Goal: Navigation & Orientation: Understand site structure

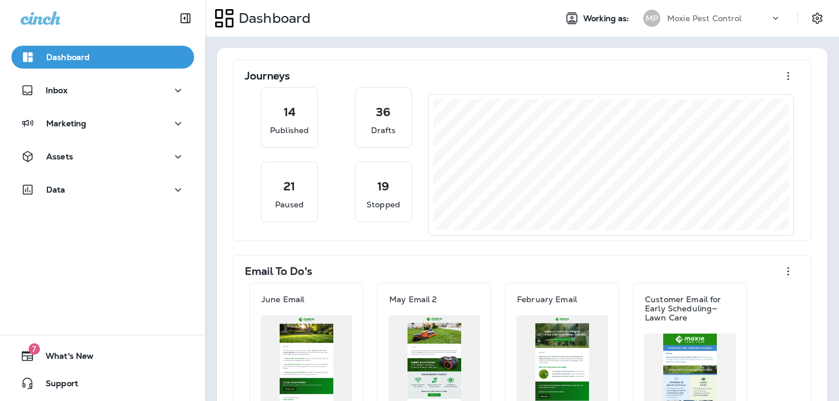
click at [74, 55] on p "Dashboard" at bounding box center [67, 56] width 43 height 9
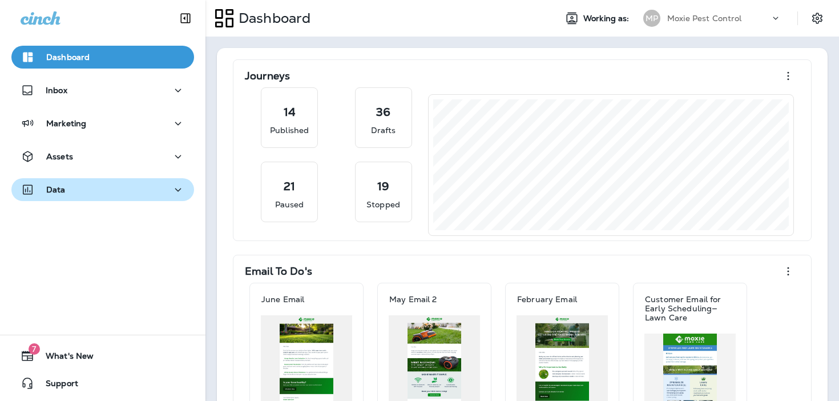
click at [62, 193] on p "Data" at bounding box center [55, 189] width 19 height 9
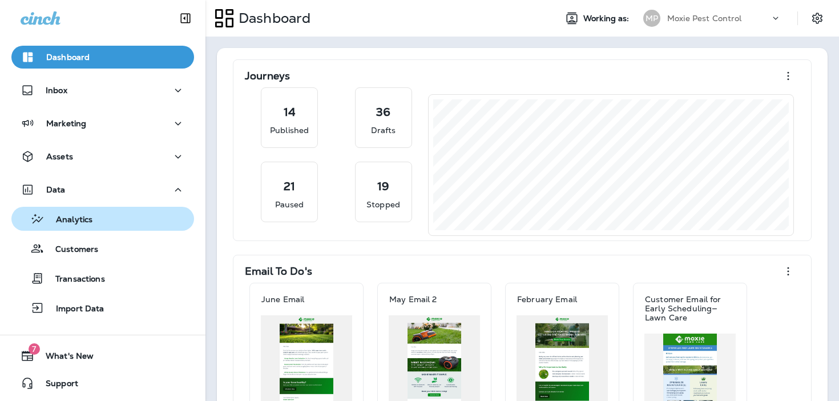
click at [67, 218] on p "Analytics" at bounding box center [69, 220] width 48 height 11
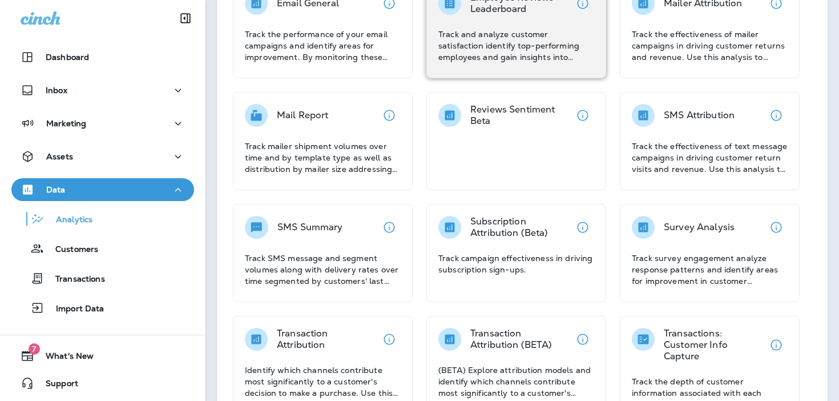
scroll to position [257, 0]
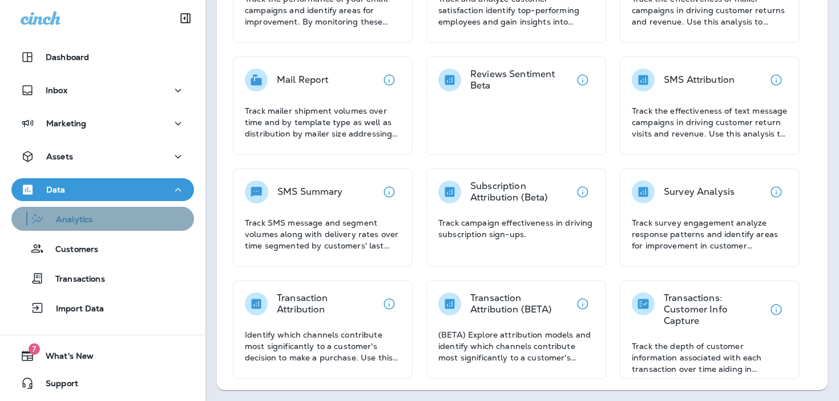
click at [106, 217] on div "Analytics" at bounding box center [102, 218] width 173 height 17
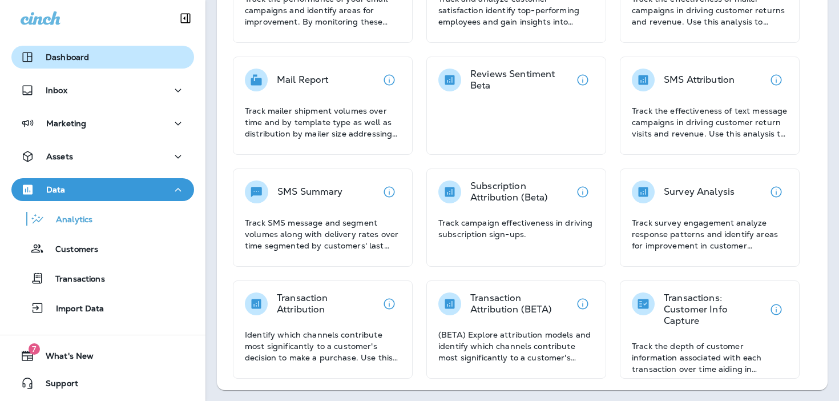
click at [100, 63] on div "Dashboard" at bounding box center [103, 57] width 164 height 14
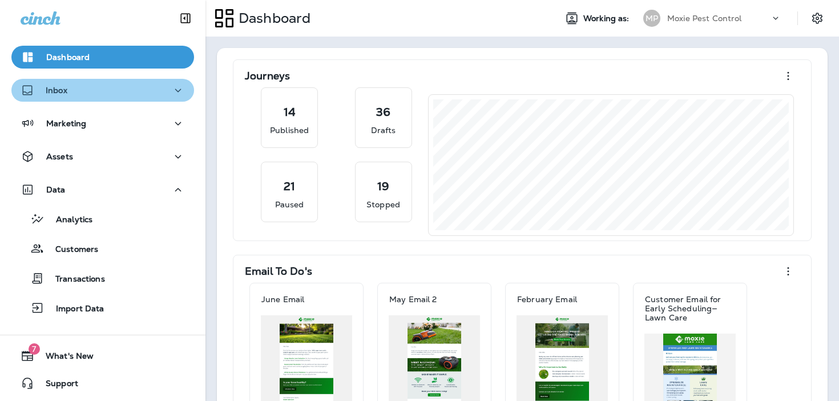
click at [102, 98] on button "Inbox" at bounding box center [102, 90] width 183 height 23
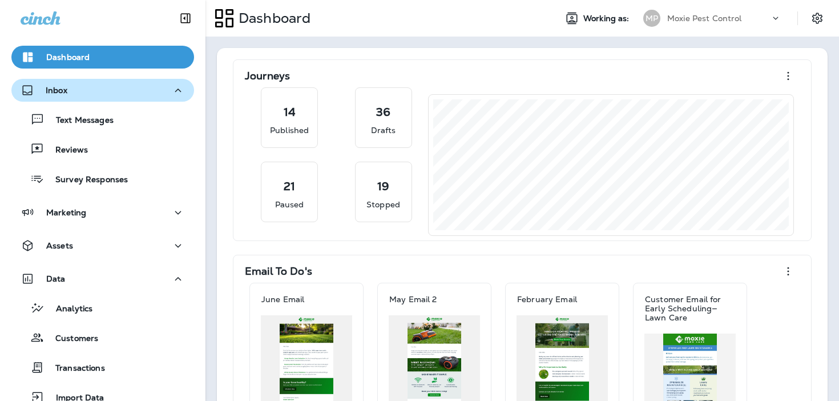
click at [102, 94] on div "Inbox" at bounding box center [103, 90] width 164 height 14
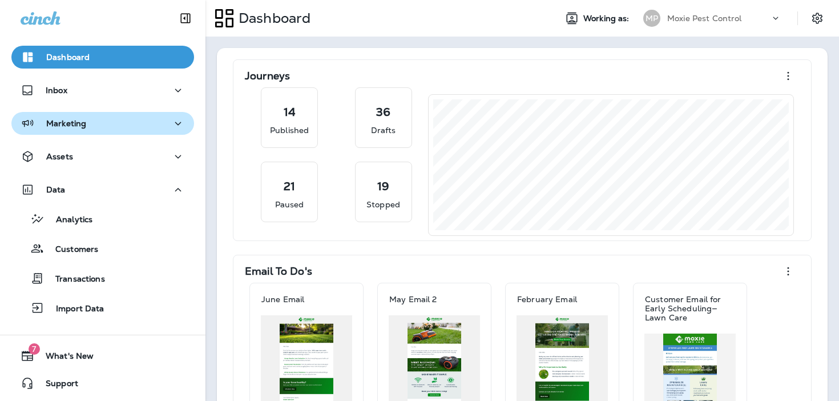
click at [102, 118] on div "Marketing" at bounding box center [103, 123] width 164 height 14
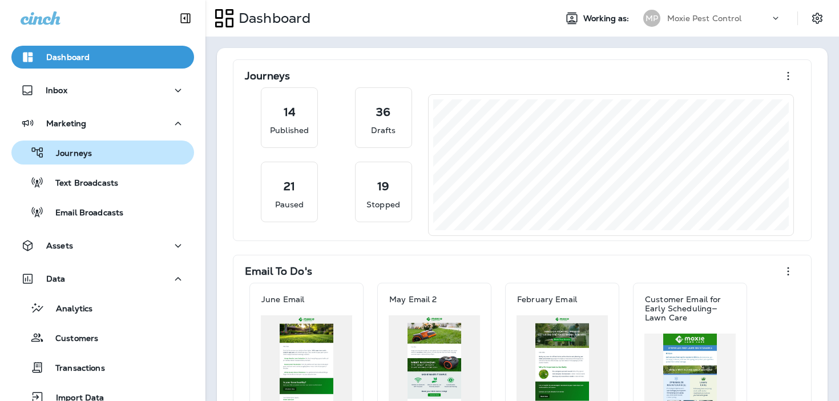
click at [110, 141] on button "Journeys" at bounding box center [102, 152] width 183 height 24
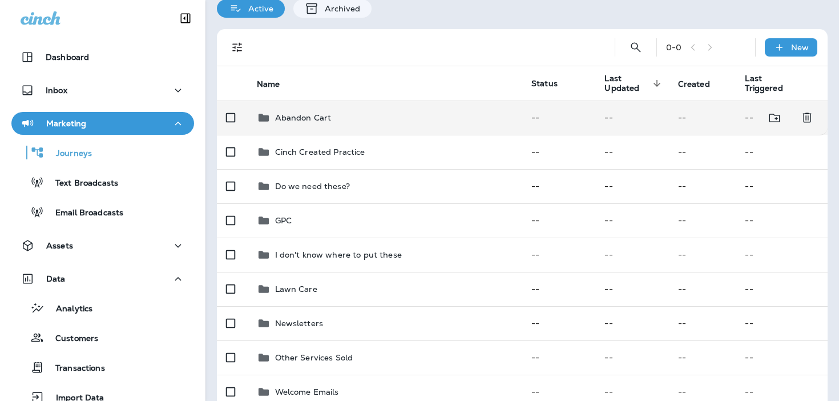
scroll to position [70, 0]
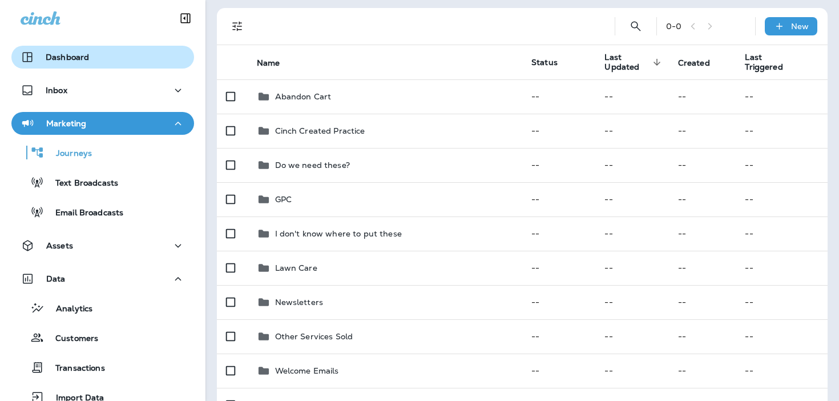
click at [127, 63] on div "Dashboard" at bounding box center [103, 57] width 164 height 14
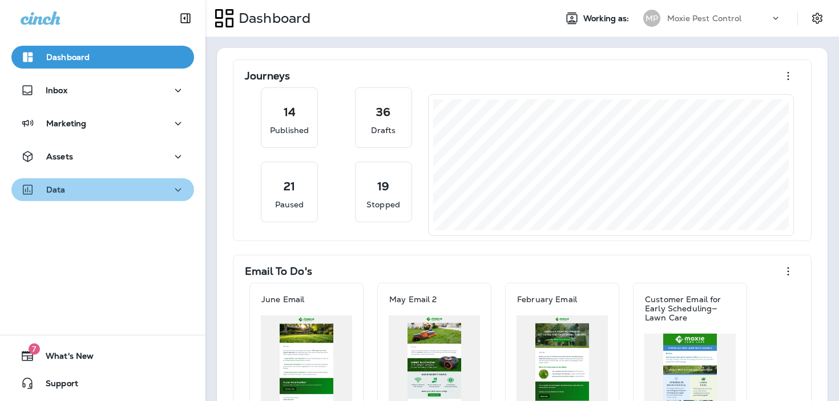
click at [128, 180] on button "Data" at bounding box center [102, 189] width 183 height 23
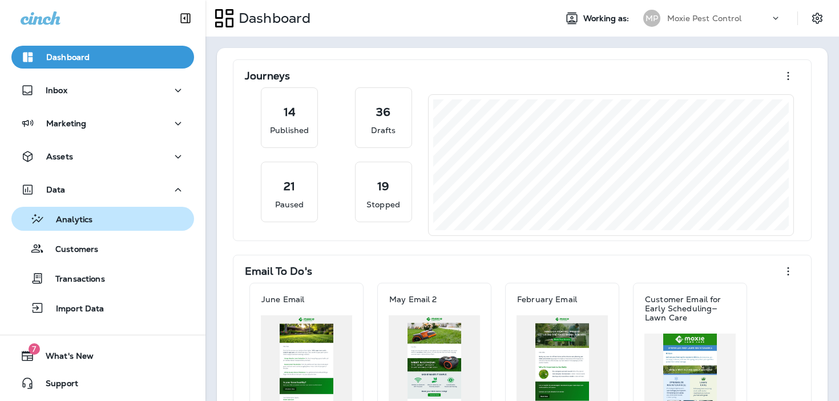
click at [127, 228] on button "Analytics" at bounding box center [102, 219] width 183 height 24
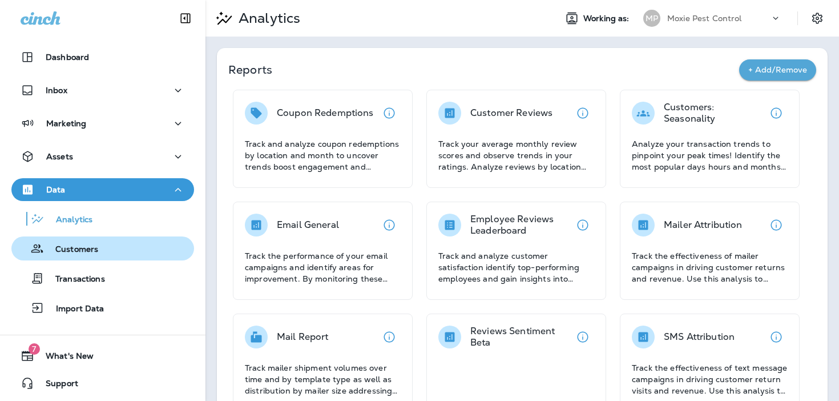
click at [124, 243] on div "Customers" at bounding box center [102, 248] width 173 height 17
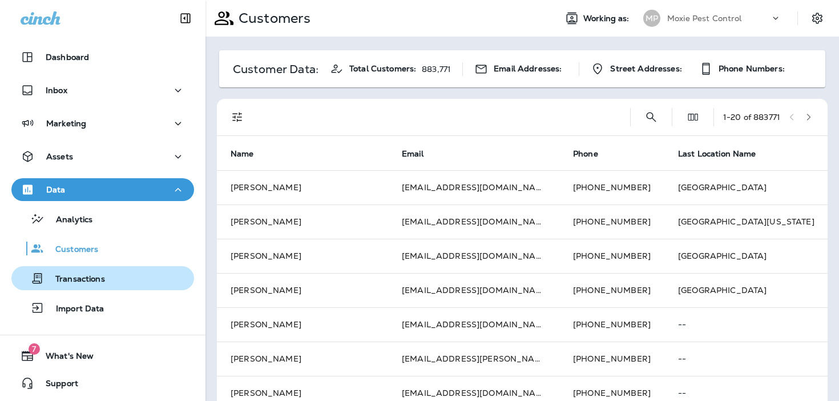
click at [118, 277] on div "Transactions" at bounding box center [102, 277] width 173 height 17
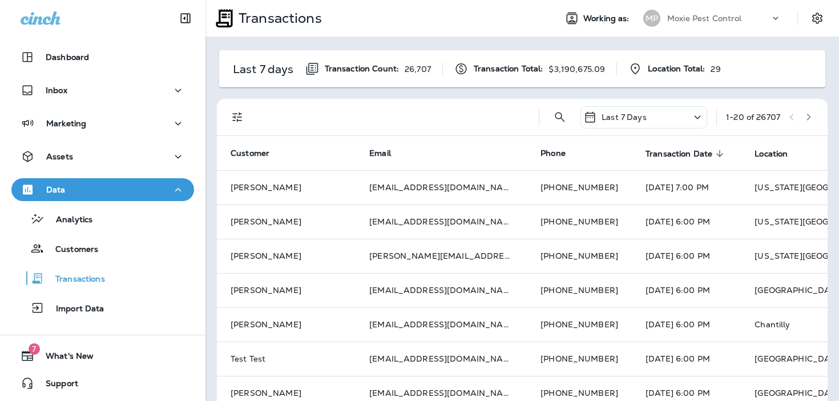
click at [148, 176] on div "Dashboard Inbox Marketing Assets Data Analytics Customers Transactions Import D…" at bounding box center [102, 184] width 205 height 301
click at [141, 188] on div "Data" at bounding box center [103, 190] width 164 height 14
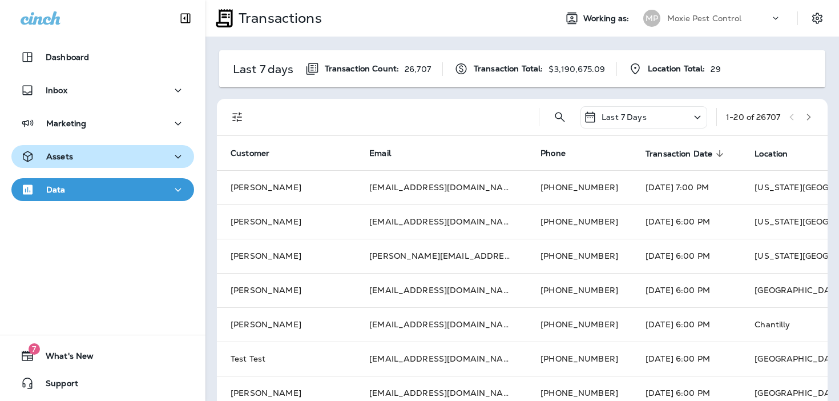
click at [152, 149] on div "Assets" at bounding box center [103, 156] width 164 height 14
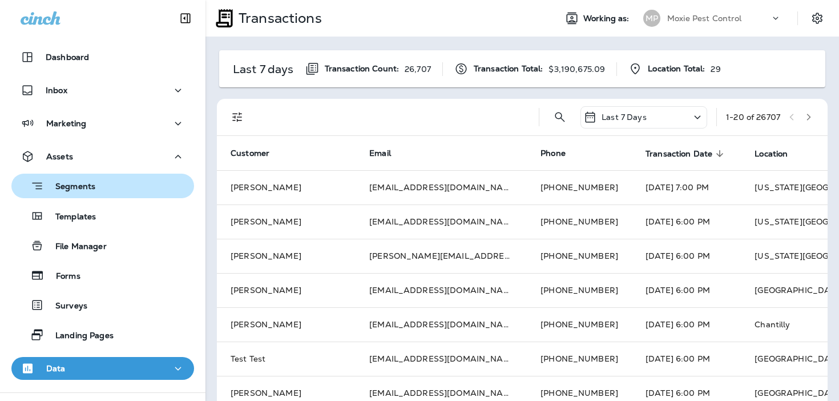
click at [136, 195] on button "Segments" at bounding box center [102, 185] width 183 height 25
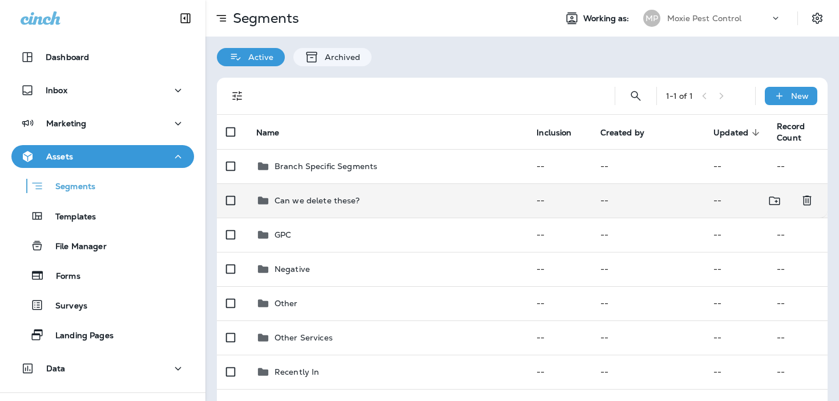
scroll to position [102, 0]
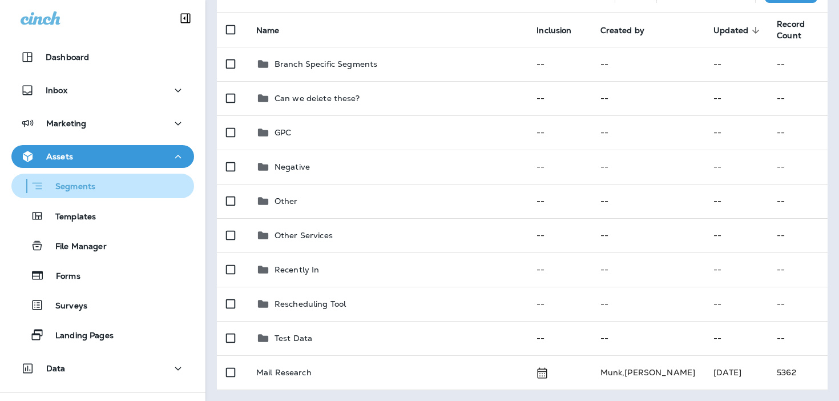
click at [151, 179] on div "Segments" at bounding box center [102, 186] width 173 height 18
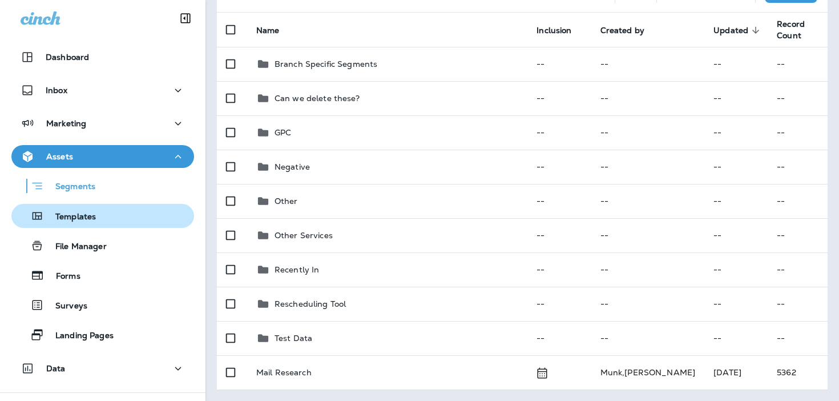
click at [139, 222] on div "Templates" at bounding box center [102, 215] width 173 height 17
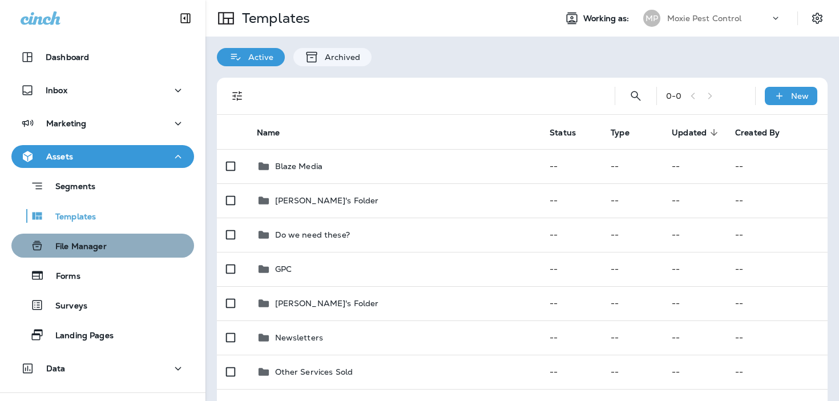
click at [134, 245] on div "File Manager" at bounding box center [102, 245] width 173 height 17
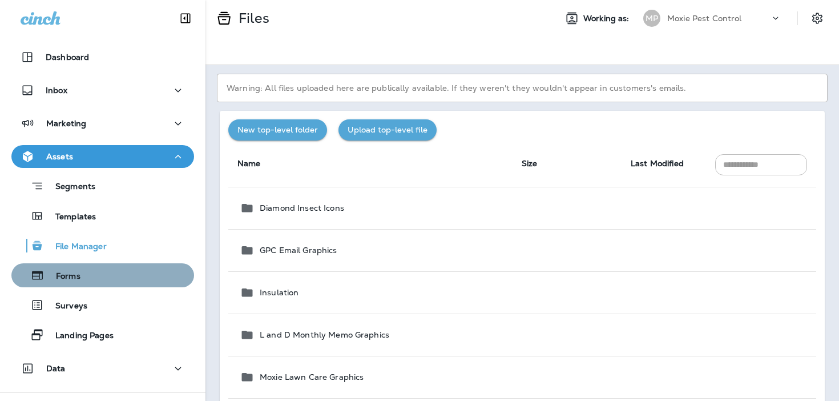
click at [135, 275] on div "Forms" at bounding box center [102, 274] width 173 height 17
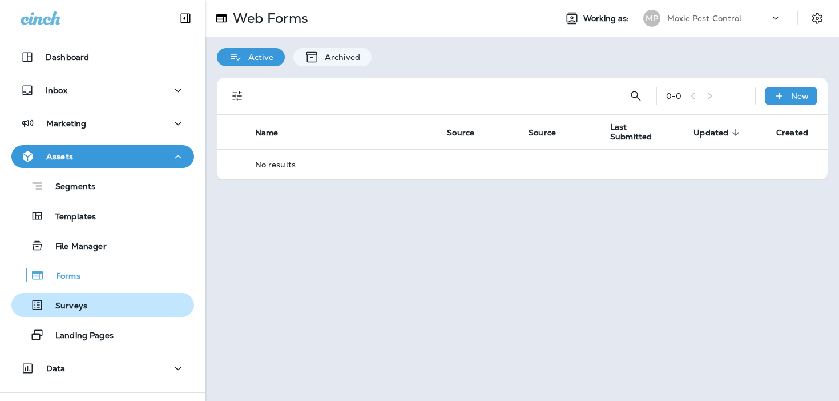
click at [108, 297] on div "Surveys" at bounding box center [102, 304] width 173 height 17
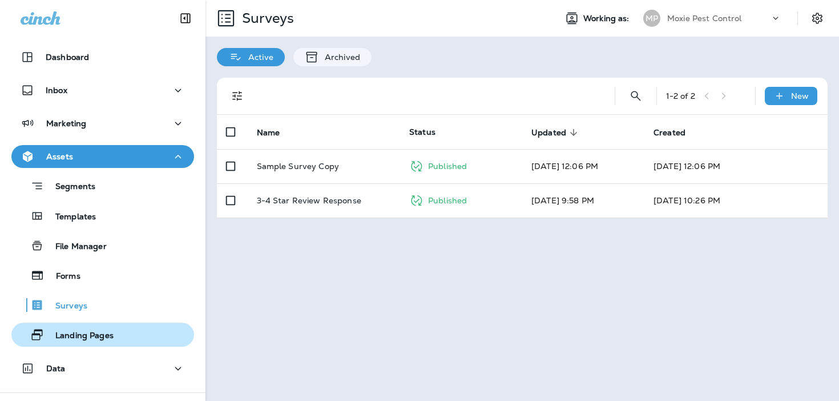
click at [90, 329] on div "Landing Pages" at bounding box center [65, 334] width 98 height 17
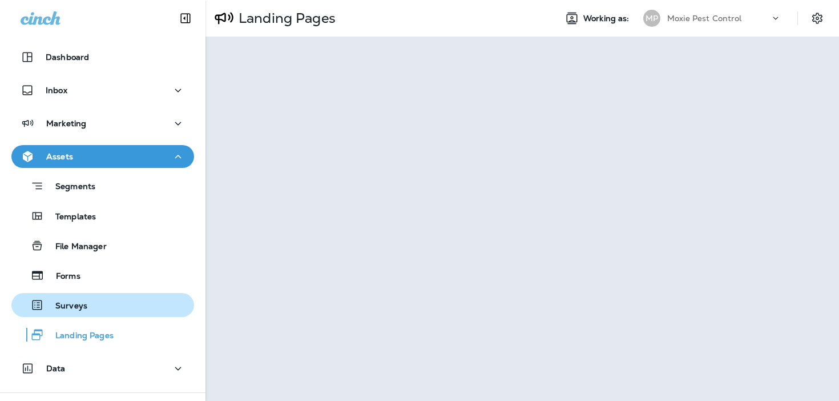
click at [96, 310] on div "Surveys" at bounding box center [102, 304] width 173 height 17
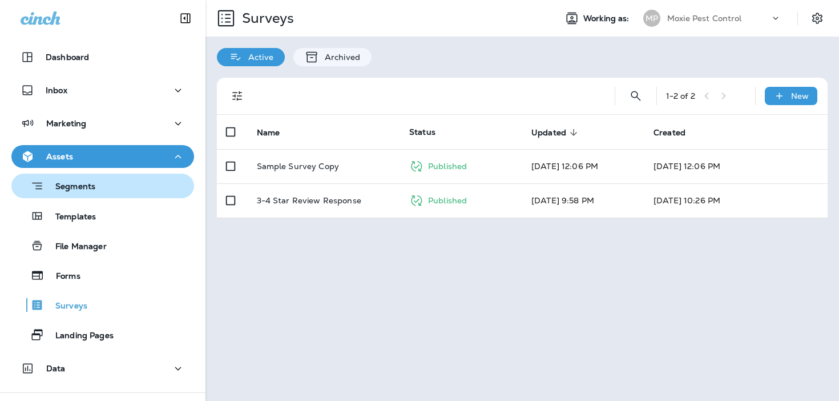
click at [164, 176] on button "Segments" at bounding box center [102, 185] width 183 height 25
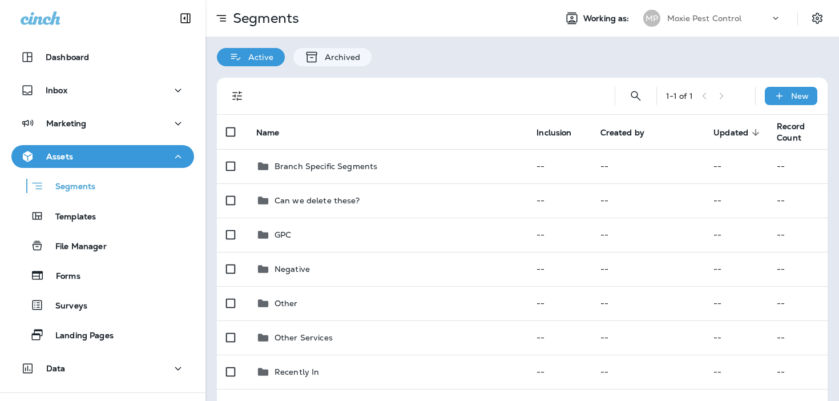
click at [149, 156] on div "Assets" at bounding box center [103, 156] width 164 height 14
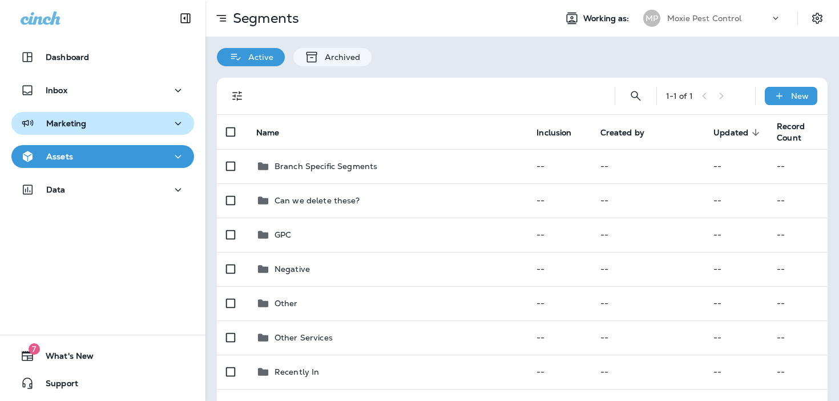
click at [146, 122] on div "Marketing" at bounding box center [103, 123] width 164 height 14
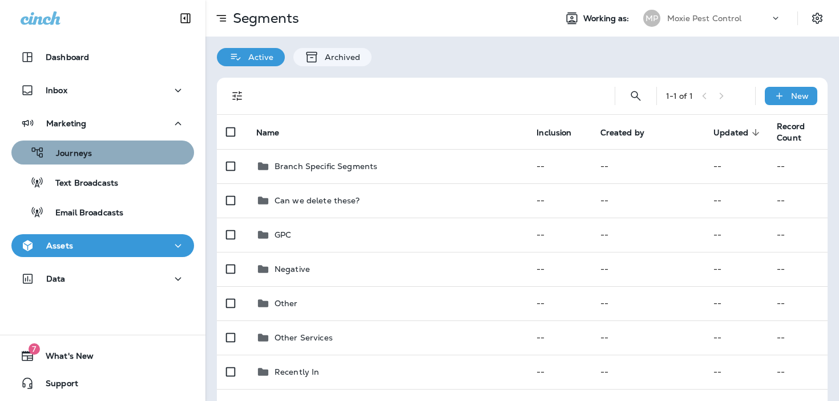
click at [139, 147] on div "Journeys" at bounding box center [102, 152] width 173 height 17
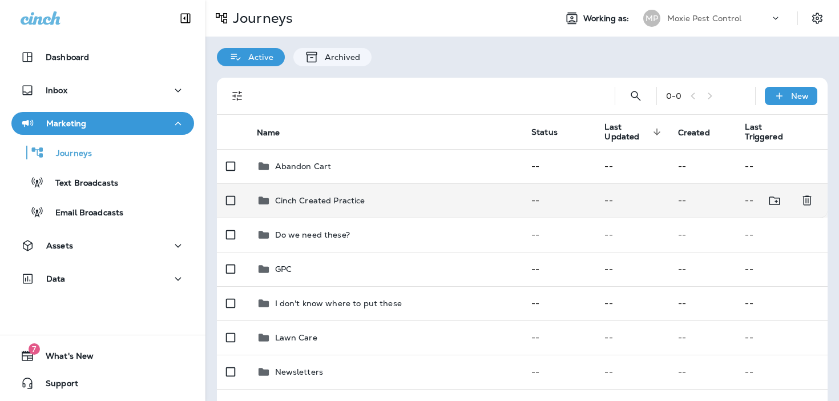
scroll to position [132, 0]
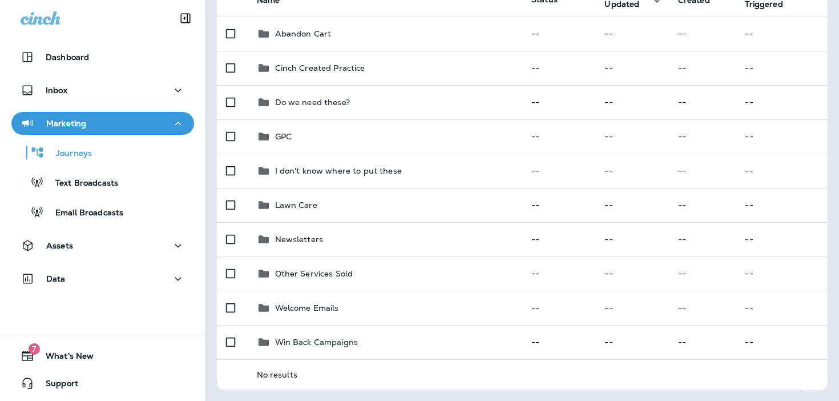
click at [115, 124] on div "Marketing" at bounding box center [103, 123] width 164 height 14
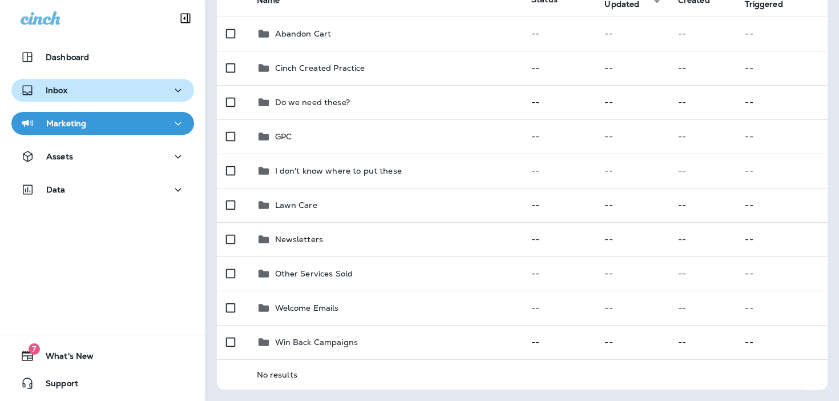
click at [116, 91] on div "Inbox" at bounding box center [103, 90] width 164 height 14
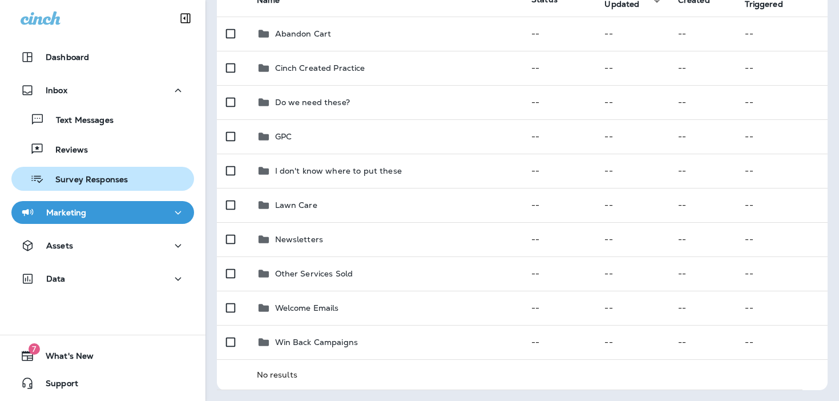
click at [96, 181] on p "Survey Responses" at bounding box center [86, 180] width 84 height 11
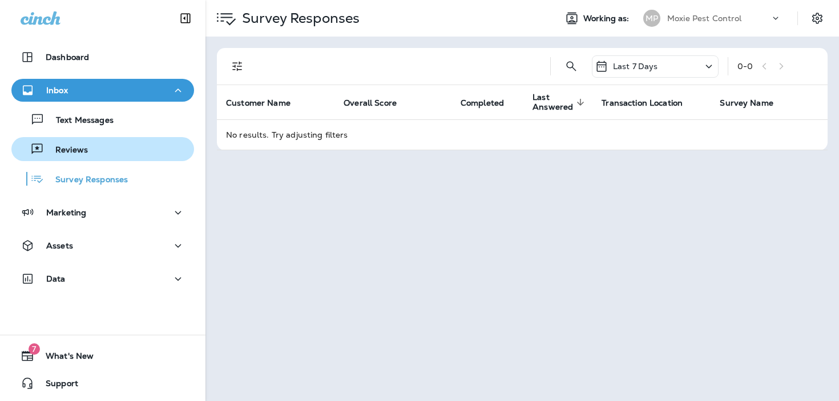
click at [102, 153] on div "Reviews" at bounding box center [102, 148] width 173 height 17
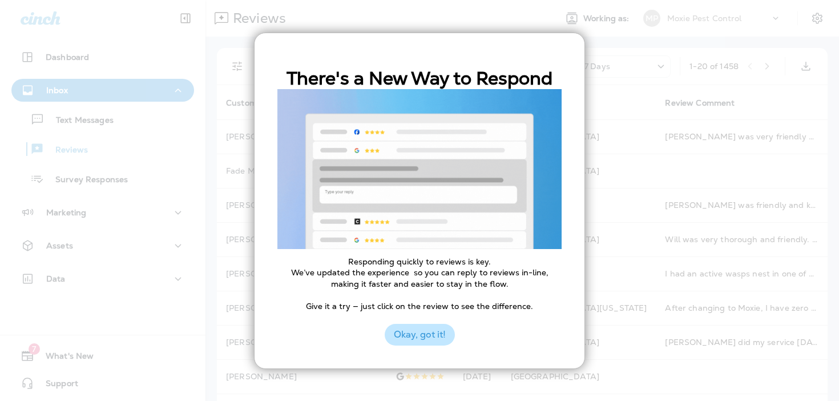
click at [429, 330] on button "Okay, got it!" at bounding box center [420, 334] width 70 height 22
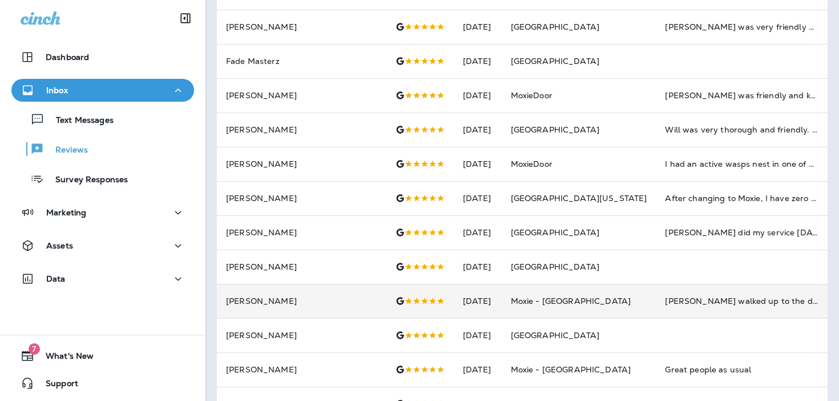
scroll to position [415, 0]
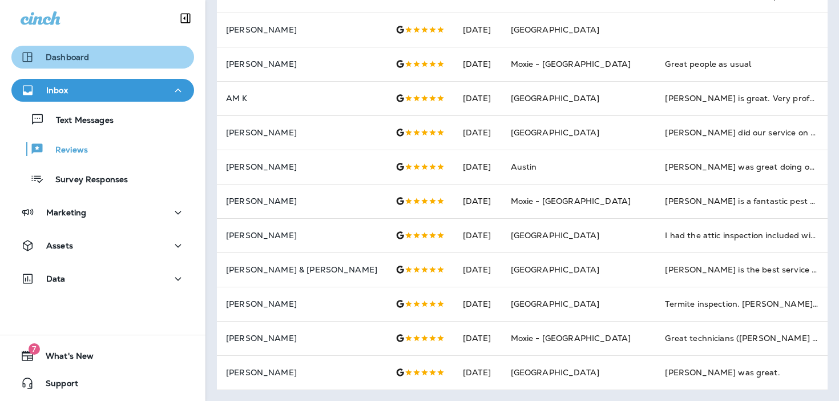
click at [137, 57] on div "Dashboard" at bounding box center [103, 57] width 164 height 14
